Goal: Transaction & Acquisition: Purchase product/service

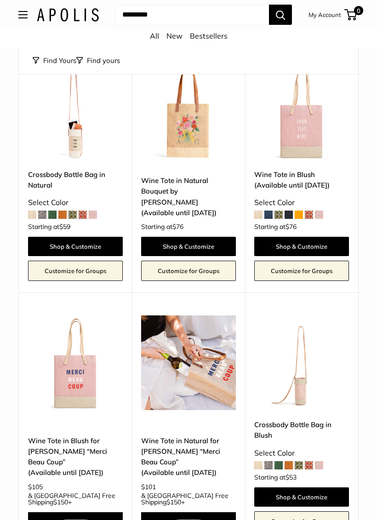
scroll to position [356, 0]
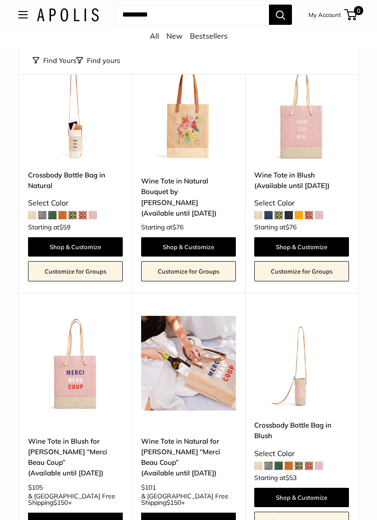
click at [340, 261] on link "Customize for Groups" at bounding box center [301, 271] width 95 height 20
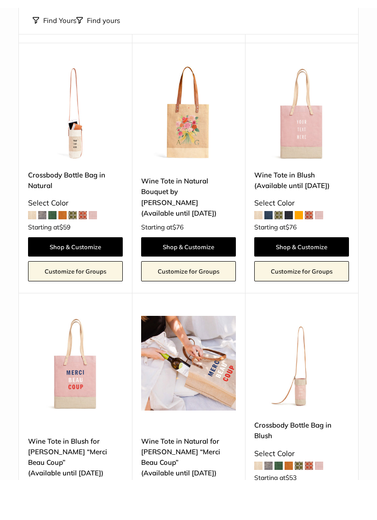
click at [190, 216] on link "Wine Tote in Natural Bouquet by Amy Logsdon (Available until Aug 10)" at bounding box center [188, 237] width 95 height 43
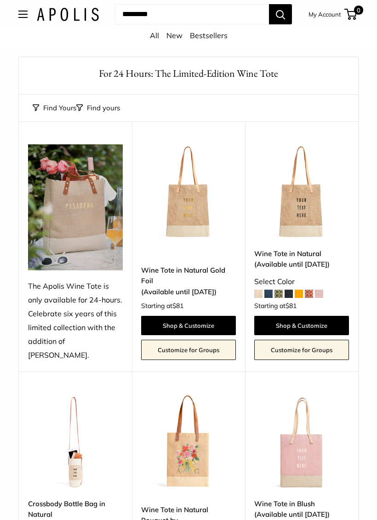
scroll to position [1, 0]
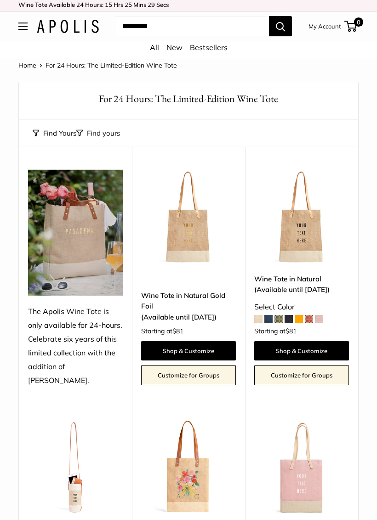
click at [306, 239] on img at bounding box center [301, 217] width 95 height 95
click at [310, 247] on img at bounding box center [301, 218] width 95 height 95
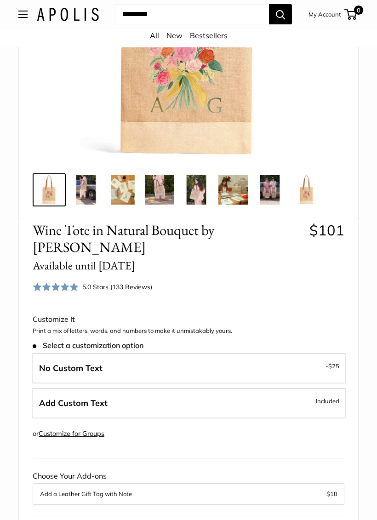
scroll to position [255, 0]
click at [289, 353] on label "No Custom Text - $25" at bounding box center [189, 368] width 314 height 30
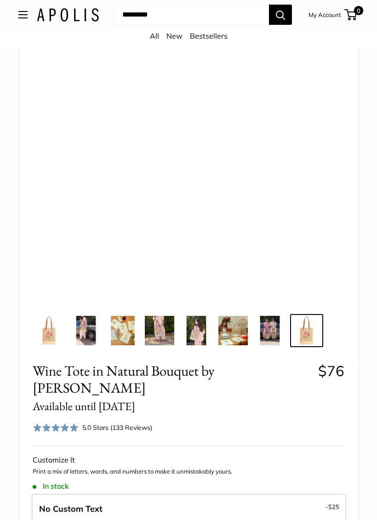
scroll to position [114, 0]
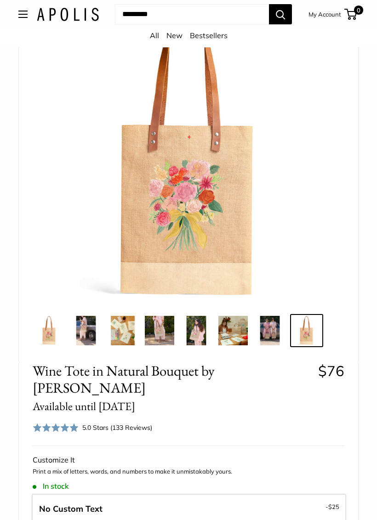
click at [85, 331] on img at bounding box center [85, 330] width 29 height 29
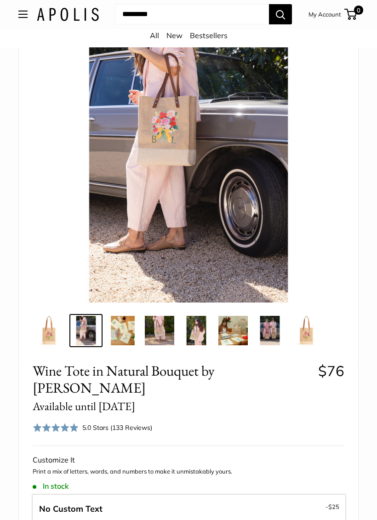
click at [128, 329] on img at bounding box center [122, 330] width 29 height 29
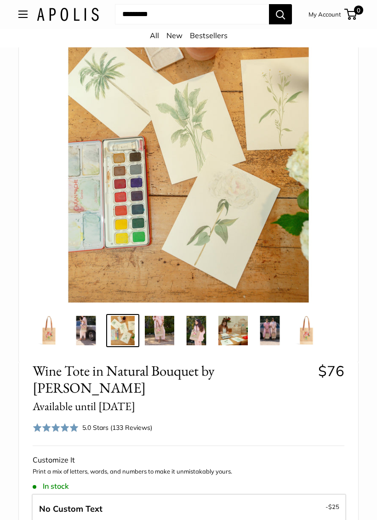
click at [167, 335] on img at bounding box center [159, 330] width 29 height 29
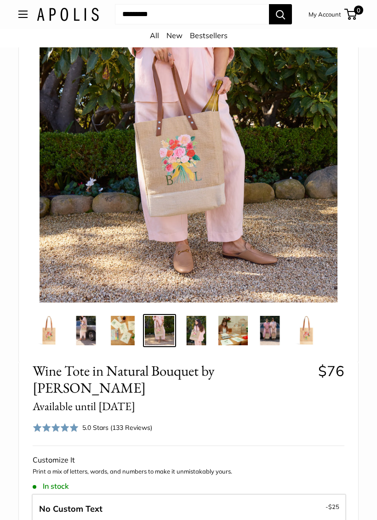
click at [202, 330] on img at bounding box center [196, 330] width 29 height 29
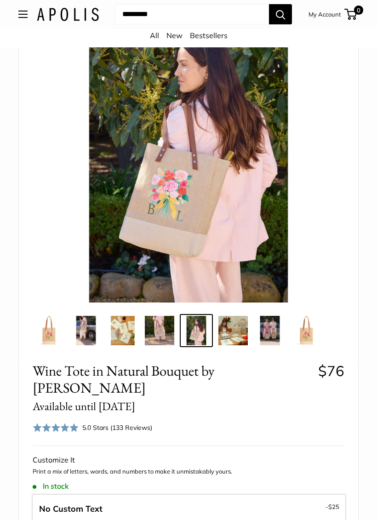
click at [240, 334] on img at bounding box center [232, 330] width 29 height 29
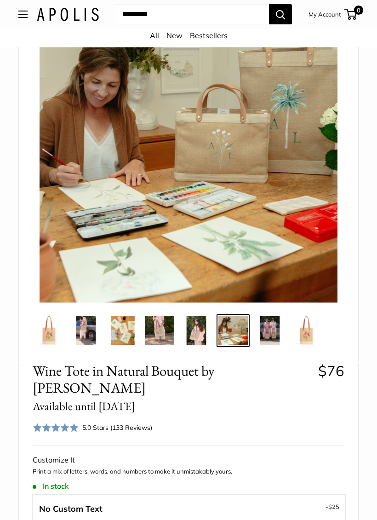
click at [274, 333] on img at bounding box center [269, 330] width 29 height 29
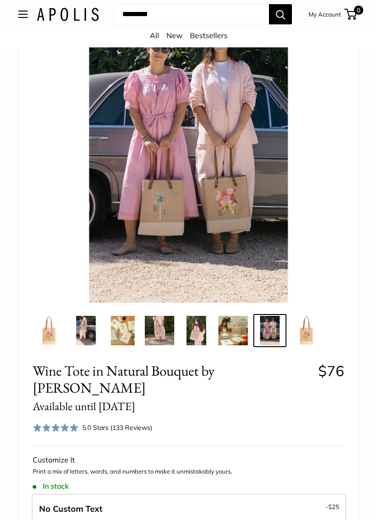
click at [310, 333] on img at bounding box center [306, 330] width 29 height 29
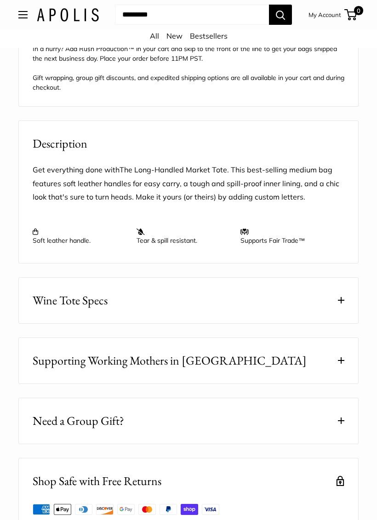
scroll to position [890, 0]
click at [344, 297] on span at bounding box center [341, 300] width 6 height 6
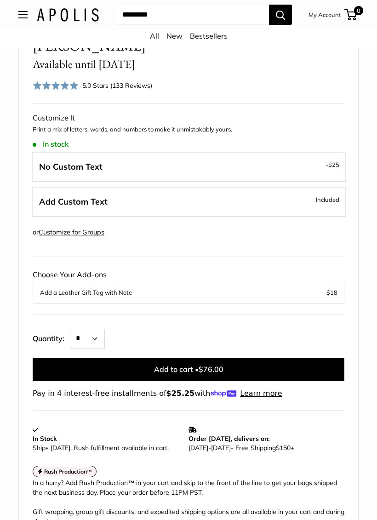
scroll to position [455, 0]
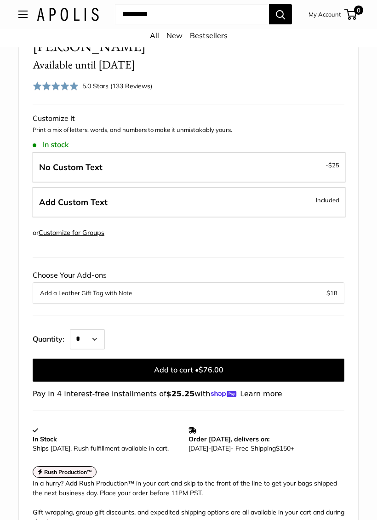
click at [327, 195] on span "Included" at bounding box center [327, 200] width 23 height 11
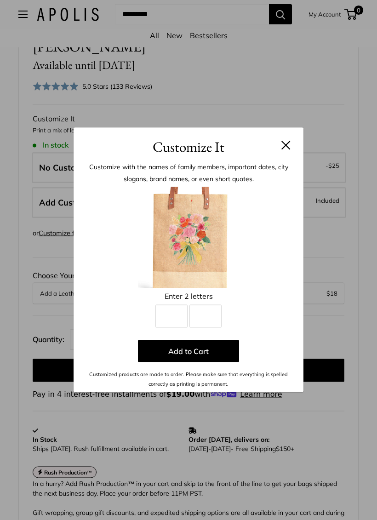
click at [283, 148] on button at bounding box center [285, 145] width 9 height 9
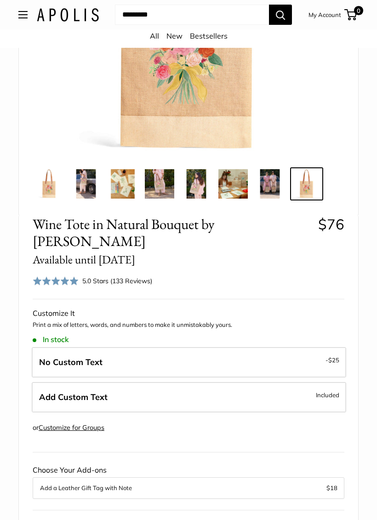
scroll to position [260, 0]
click at [276, 188] on img at bounding box center [269, 184] width 29 height 29
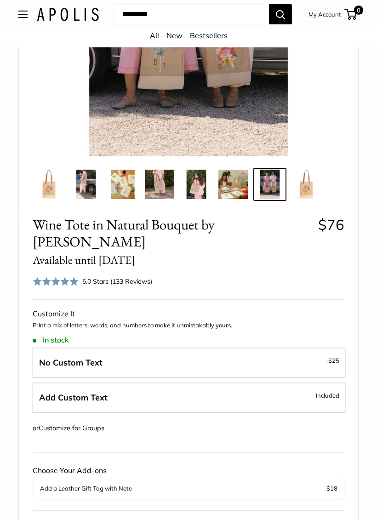
click at [311, 188] on img at bounding box center [306, 184] width 29 height 29
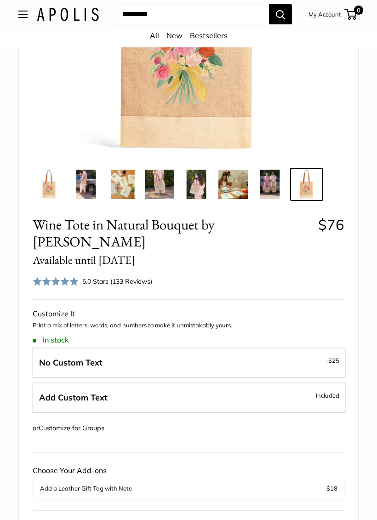
click at [318, 390] on span "Included" at bounding box center [327, 395] width 23 height 11
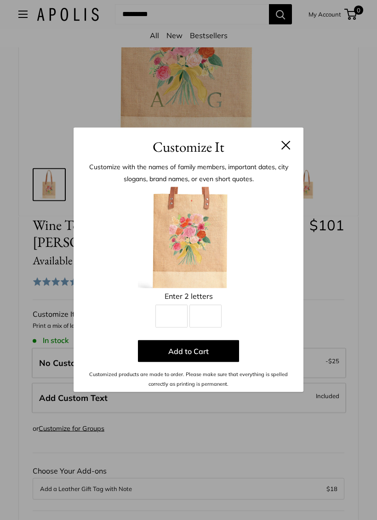
click at [295, 145] on header "Customize It" at bounding box center [189, 143] width 230 height 30
click at [288, 141] on button at bounding box center [285, 145] width 9 height 9
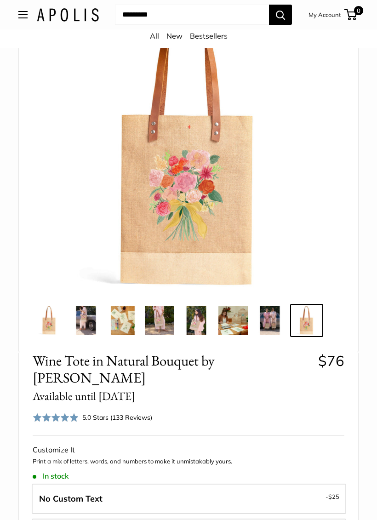
scroll to position [124, 0]
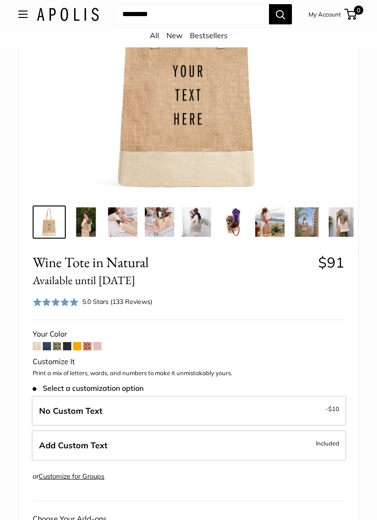
scroll to position [211, 0]
click at [85, 219] on img at bounding box center [85, 221] width 29 height 29
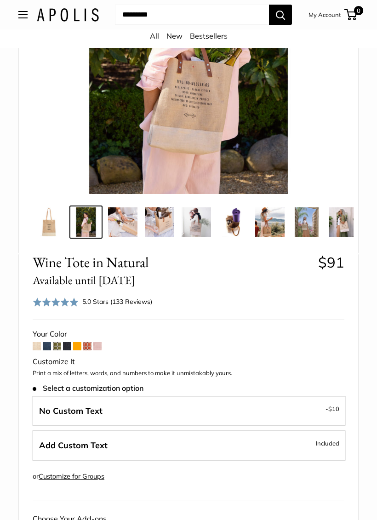
click at [126, 223] on img at bounding box center [122, 221] width 29 height 29
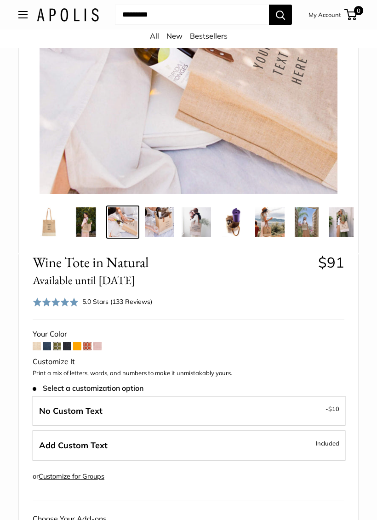
click at [162, 223] on img at bounding box center [159, 221] width 29 height 29
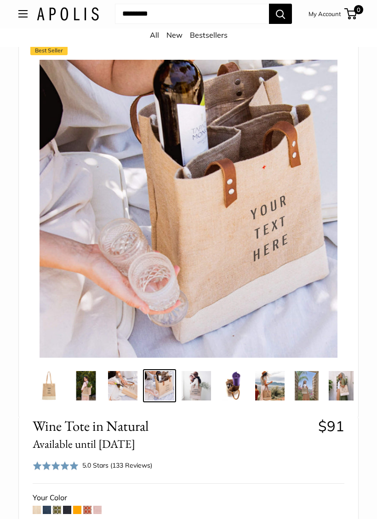
scroll to position [43, 0]
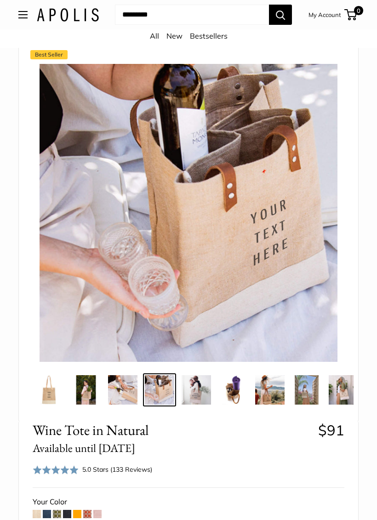
click at [205, 392] on img at bounding box center [196, 389] width 29 height 29
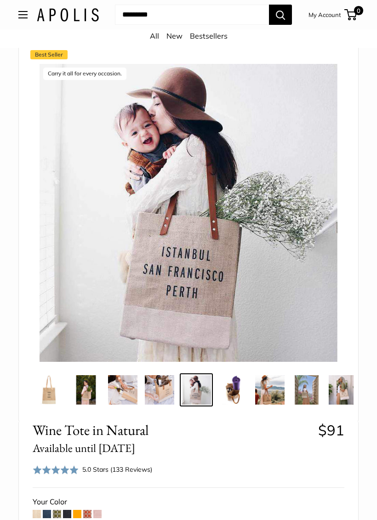
click at [241, 394] on img at bounding box center [232, 389] width 29 height 29
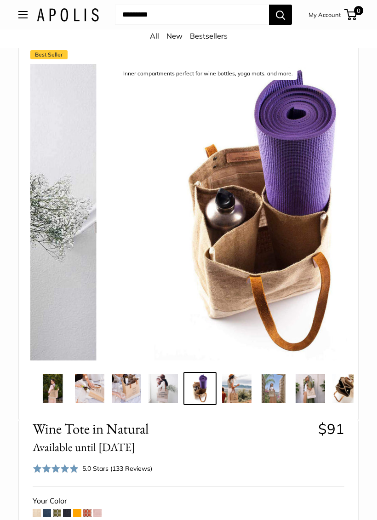
scroll to position [0, 37]
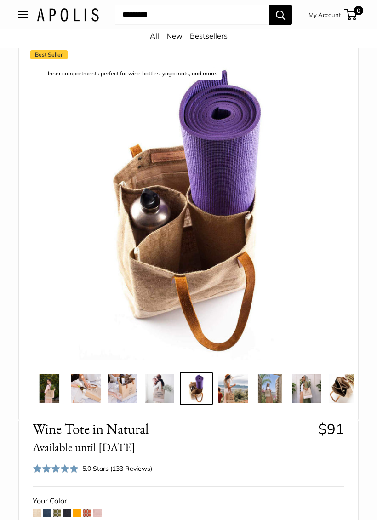
click at [237, 389] on img at bounding box center [232, 388] width 29 height 29
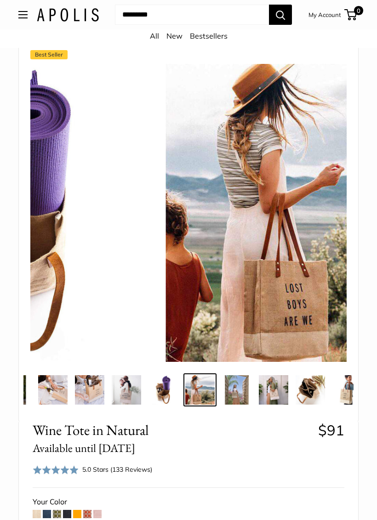
scroll to position [0, 74]
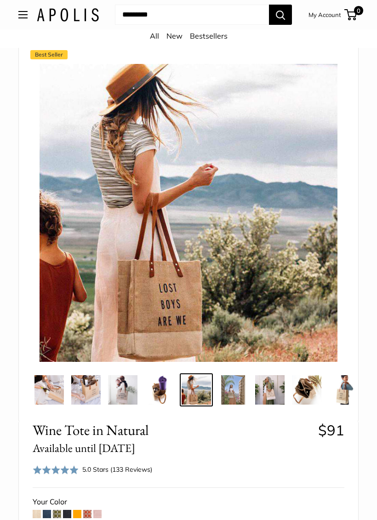
click at [239, 390] on img at bounding box center [232, 389] width 29 height 29
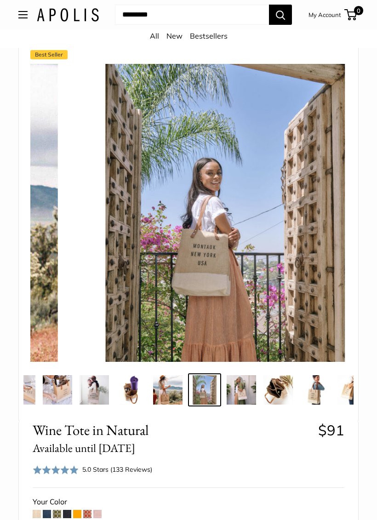
scroll to position [0, 110]
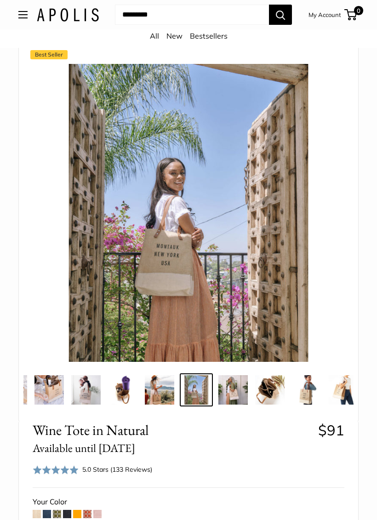
click at [238, 395] on img at bounding box center [232, 389] width 29 height 29
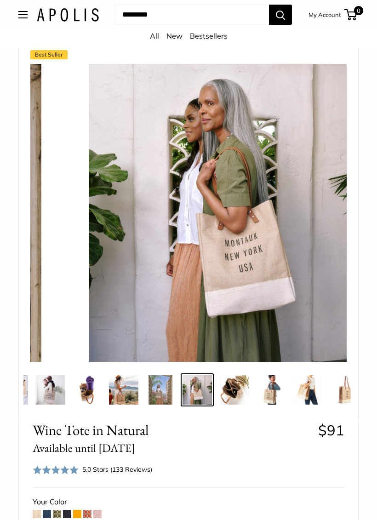
scroll to position [0, 147]
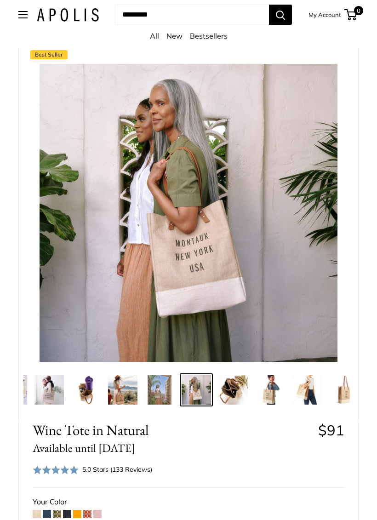
click at [271, 392] on img at bounding box center [269, 389] width 29 height 29
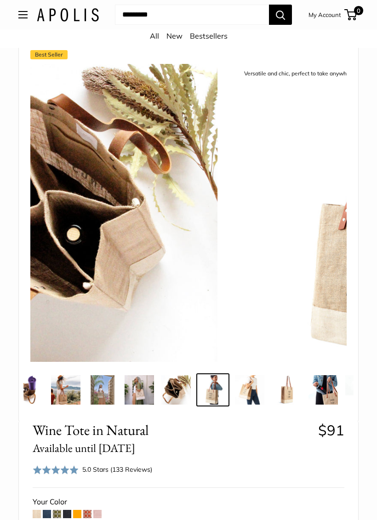
scroll to position [0, 221]
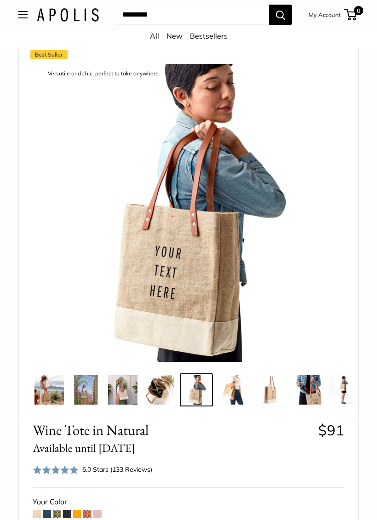
click at [232, 395] on img at bounding box center [232, 389] width 29 height 29
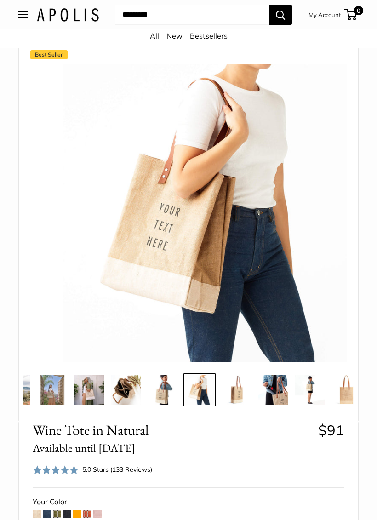
scroll to position [0, 257]
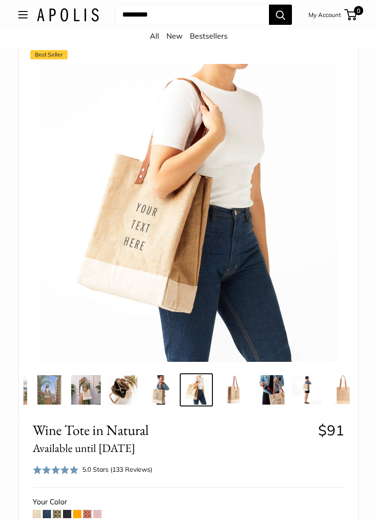
click at [241, 392] on img at bounding box center [232, 389] width 29 height 29
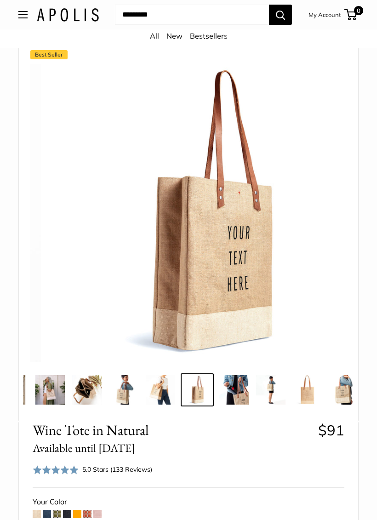
scroll to position [0, 294]
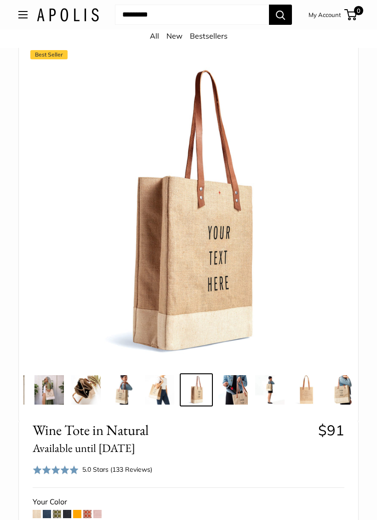
click at [244, 390] on img at bounding box center [232, 389] width 29 height 29
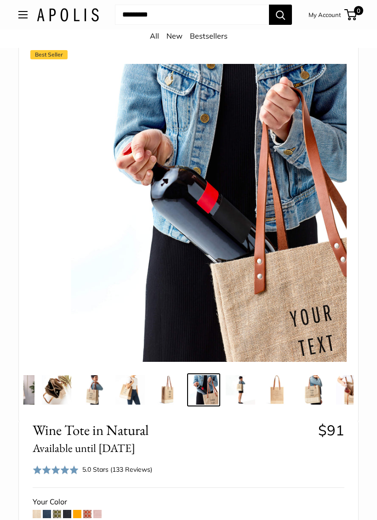
scroll to position [0, 331]
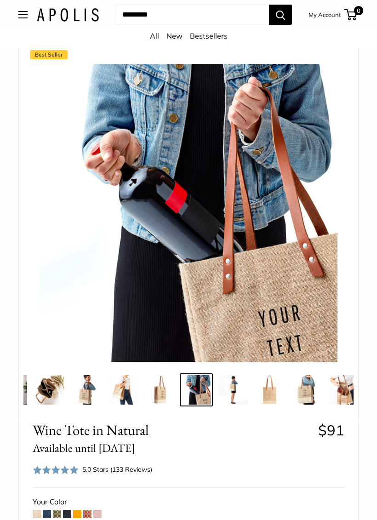
click at [269, 395] on img at bounding box center [269, 389] width 29 height 29
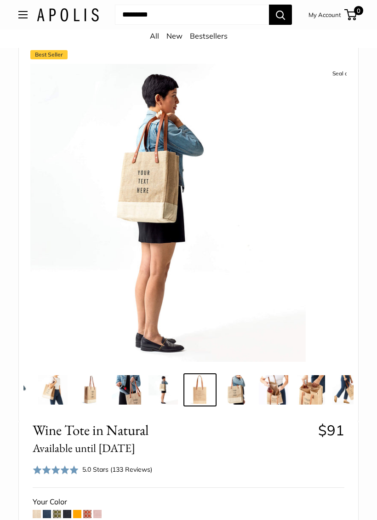
scroll to position [0, 404]
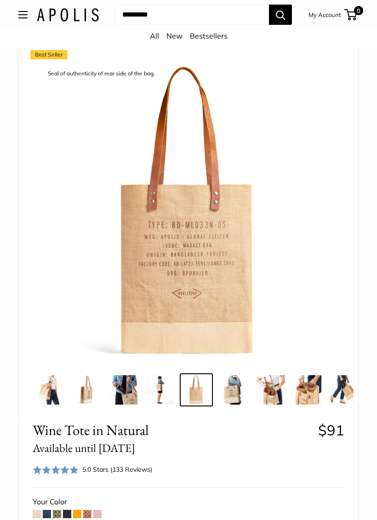
click at [238, 397] on img at bounding box center [232, 389] width 29 height 29
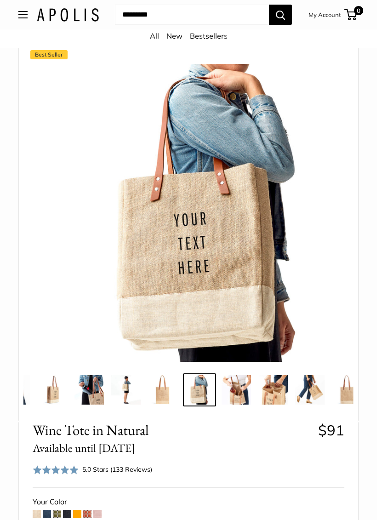
scroll to position [0, 441]
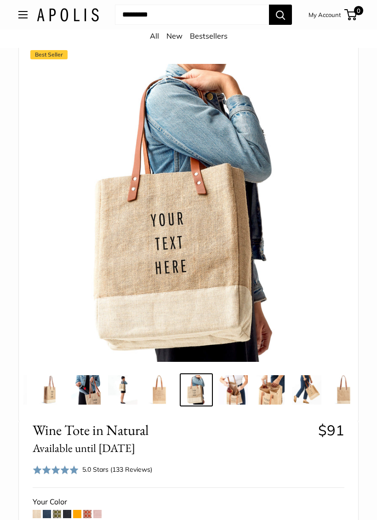
click at [243, 392] on img at bounding box center [232, 389] width 29 height 29
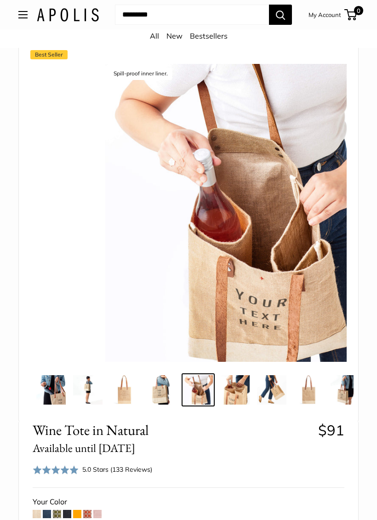
scroll to position [0, 478]
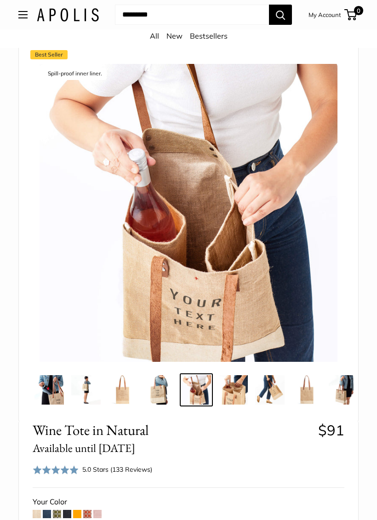
click at [238, 392] on img at bounding box center [232, 389] width 29 height 29
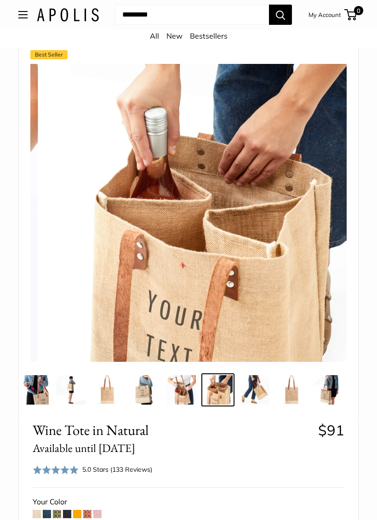
scroll to position [0, 494]
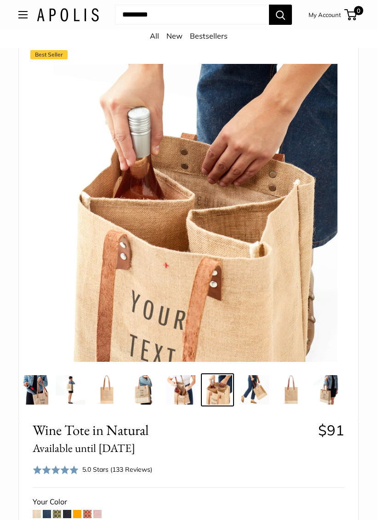
click at [261, 393] on img at bounding box center [253, 389] width 29 height 29
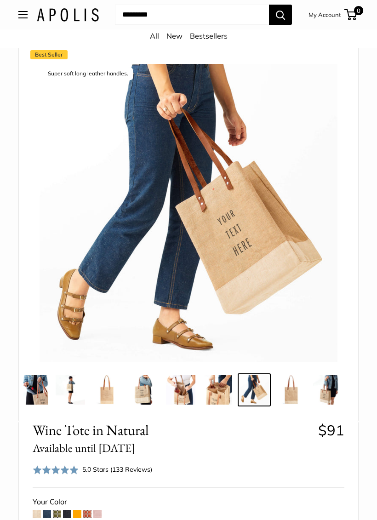
click at [293, 393] on img at bounding box center [290, 389] width 29 height 29
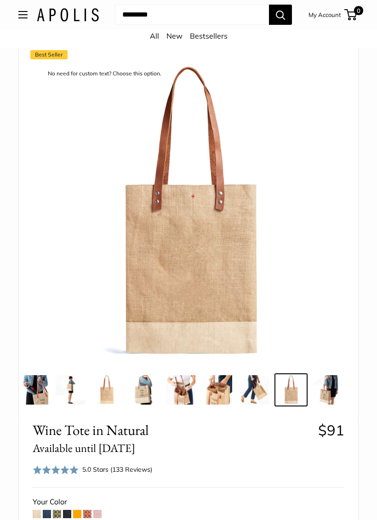
click at [322, 395] on img at bounding box center [327, 389] width 29 height 29
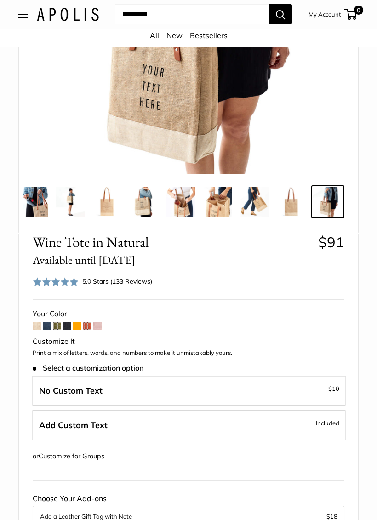
scroll to position [231, 0]
click at [297, 427] on label "Add Custom Text Included" at bounding box center [189, 425] width 314 height 30
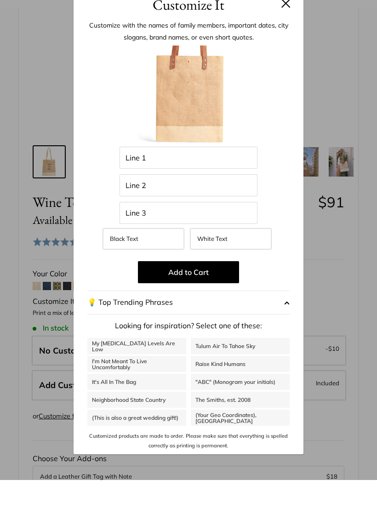
click at [255, 449] on link "(Your Geo Coordinates), [GEOGRAPHIC_DATA]" at bounding box center [240, 457] width 99 height 16
type input "********"
type input "**********"
type input "***"
click at [273, 414] on link ""ABC" (Monogram your initials)" at bounding box center [240, 422] width 99 height 16
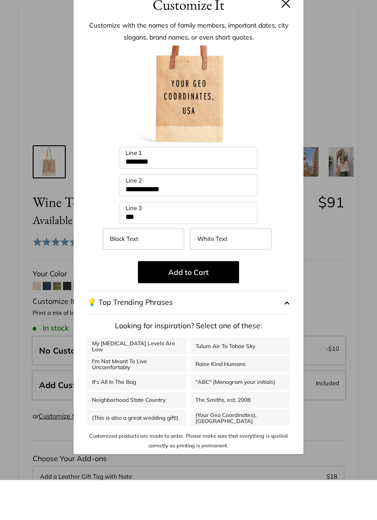
type input "***"
click at [250, 268] on label "White Text" at bounding box center [231, 278] width 82 height 21
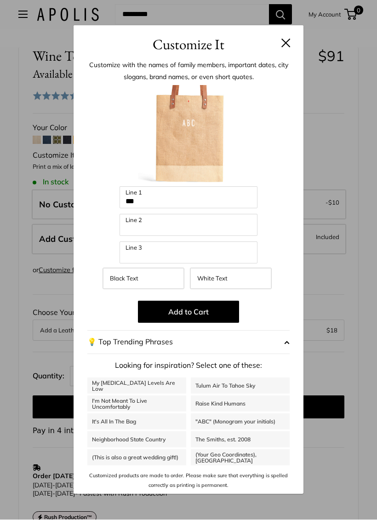
scroll to position [418, 0]
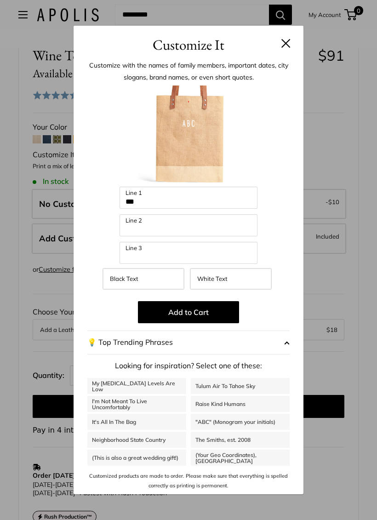
click at [153, 458] on link "(This is also a great wedding gift!)" at bounding box center [136, 457] width 99 height 16
type input "**********"
type input "*******"
type input "**********"
click at [289, 42] on button at bounding box center [285, 43] width 9 height 9
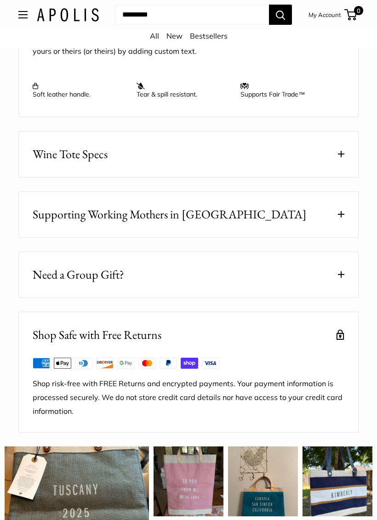
scroll to position [1040, 0]
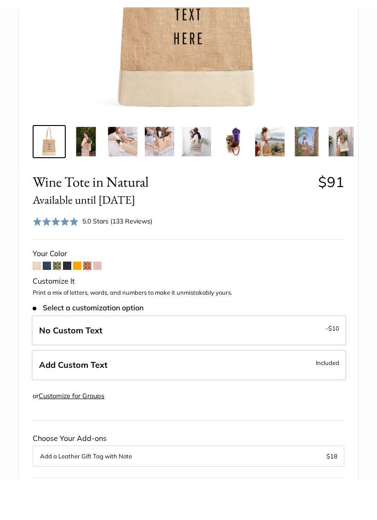
scroll to position [251, 0]
click at [40, 301] on span at bounding box center [37, 305] width 8 height 8
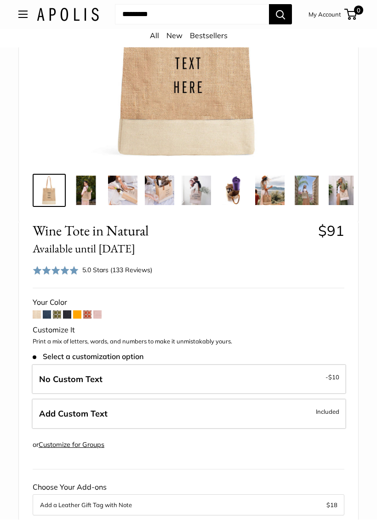
scroll to position [243, 0]
click at [71, 313] on span at bounding box center [67, 314] width 8 height 8
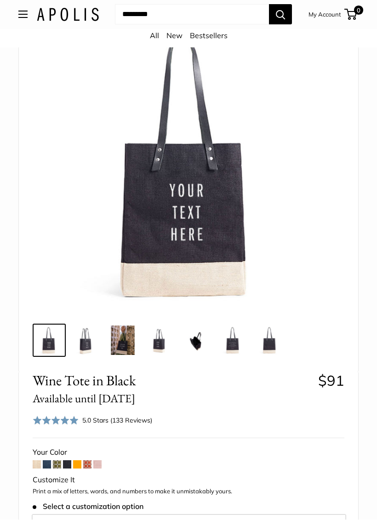
scroll to position [80, 0]
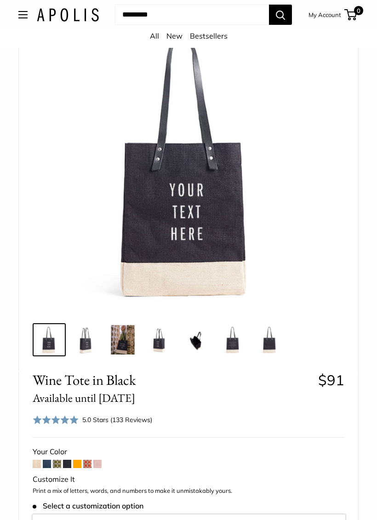
click at [320, 303] on img at bounding box center [189, 163] width 298 height 298
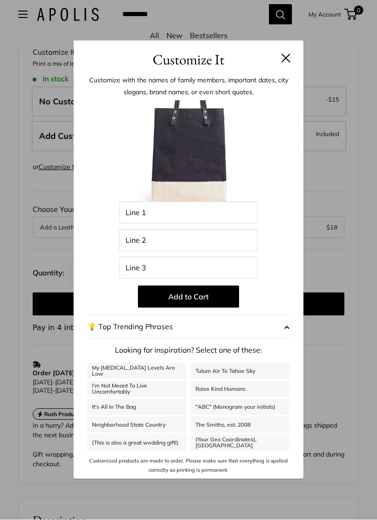
scroll to position [506, 0]
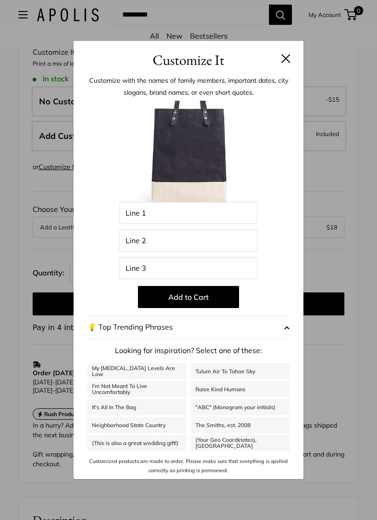
click at [241, 409] on link ""ABC" (Monogram your initials)" at bounding box center [240, 407] width 99 height 16
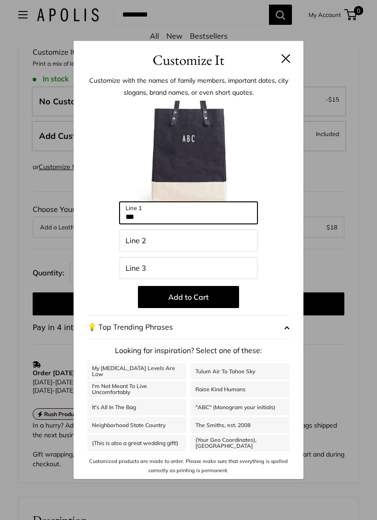
click at [182, 214] on input "***" at bounding box center [188, 213] width 138 height 22
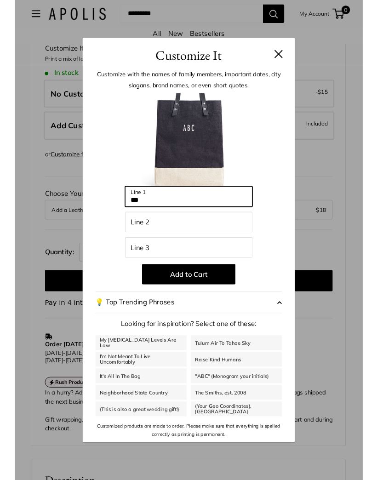
scroll to position [506, 0]
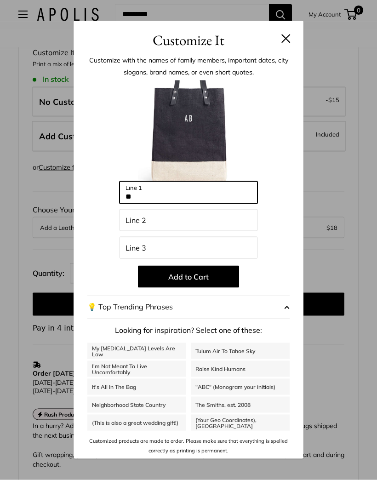
type input "*"
type input "***"
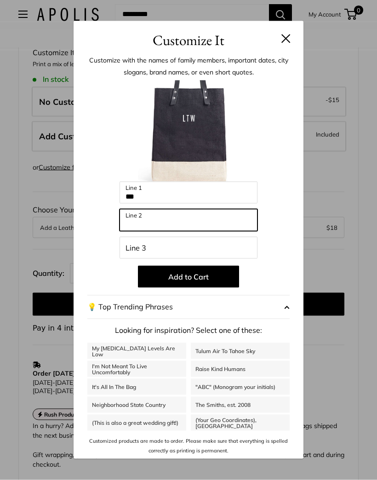
click at [199, 231] on input "Line 2" at bounding box center [188, 220] width 138 height 22
type input "*"
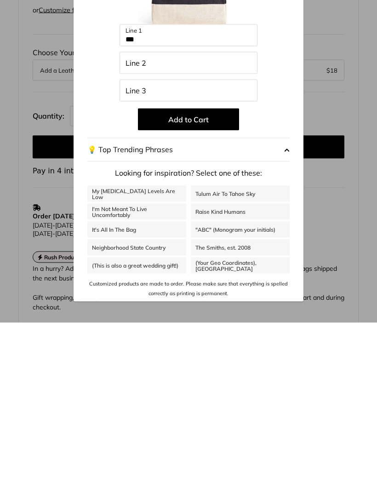
click at [267, 415] on link "(Your Geo Coordinates), [GEOGRAPHIC_DATA]" at bounding box center [240, 423] width 99 height 16
type input "********"
type input "**********"
type input "***"
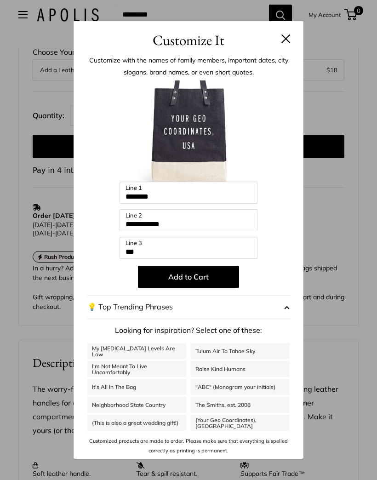
click at [283, 43] on button at bounding box center [285, 38] width 9 height 9
